Goal: Task Accomplishment & Management: Use online tool/utility

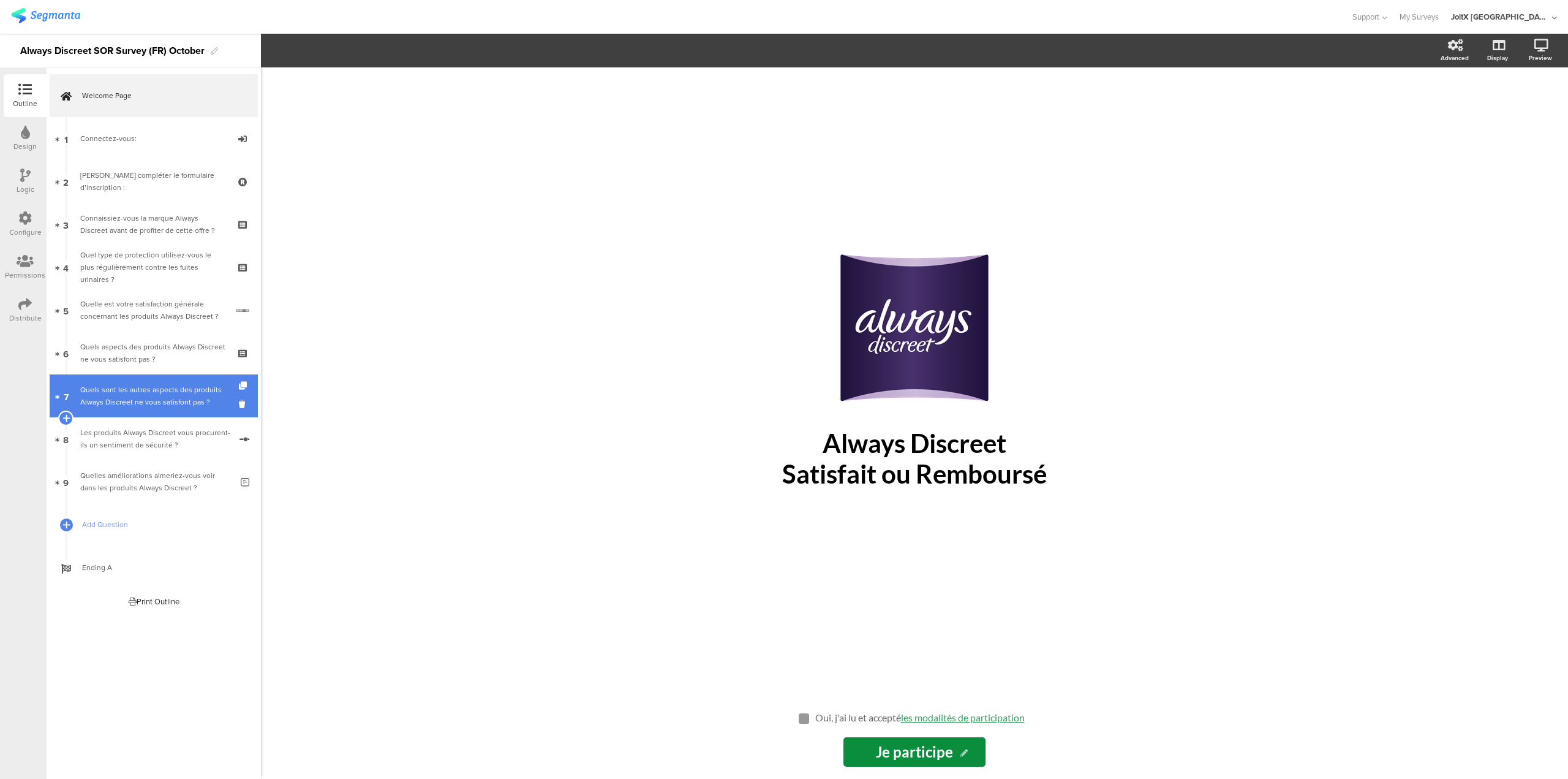
click at [144, 407] on div "Quels sont les autres aspects des produits Always Discreet ne vous satisfont pa…" at bounding box center [155, 396] width 151 height 25
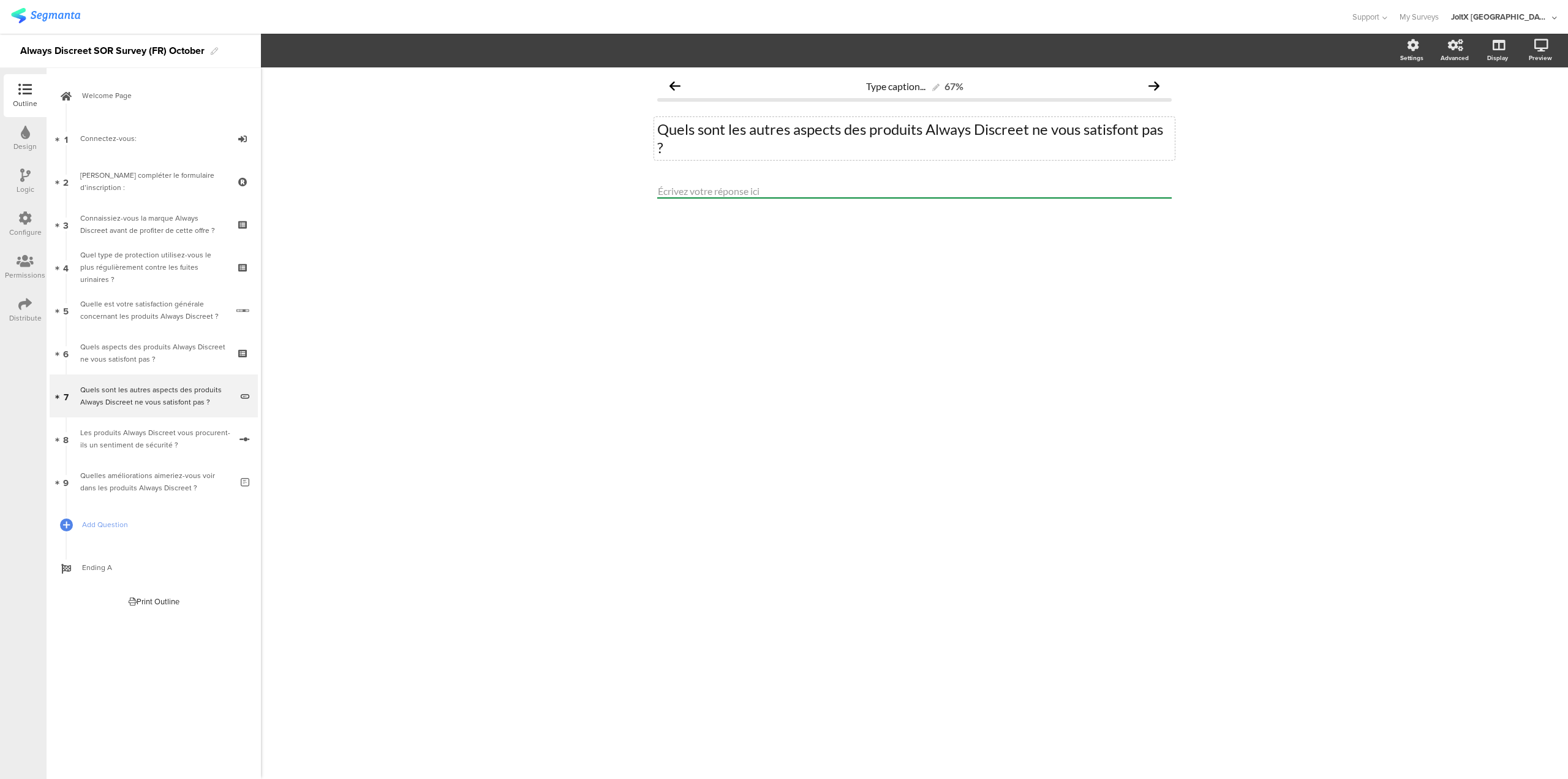
click at [1036, 131] on div "Quels sont les autres aspects des produits Always Discreet ne vous satisfont pa…" at bounding box center [915, 139] width 520 height 43
click at [1402, 167] on div "Type caption... 67% Quels sont les autres aspects des produits Always Discreet …" at bounding box center [915, 423] width 1307 height 711
click at [1391, 138] on div "Type caption... 67% Quels sont les autres aspects des produits Always Discreet …" at bounding box center [915, 423] width 1307 height 711
click at [1415, 177] on div "Type caption... 67% Quels sont les autres aspects des produits Always Discreet …" at bounding box center [915, 423] width 1307 height 711
